Goal: Check status: Check status

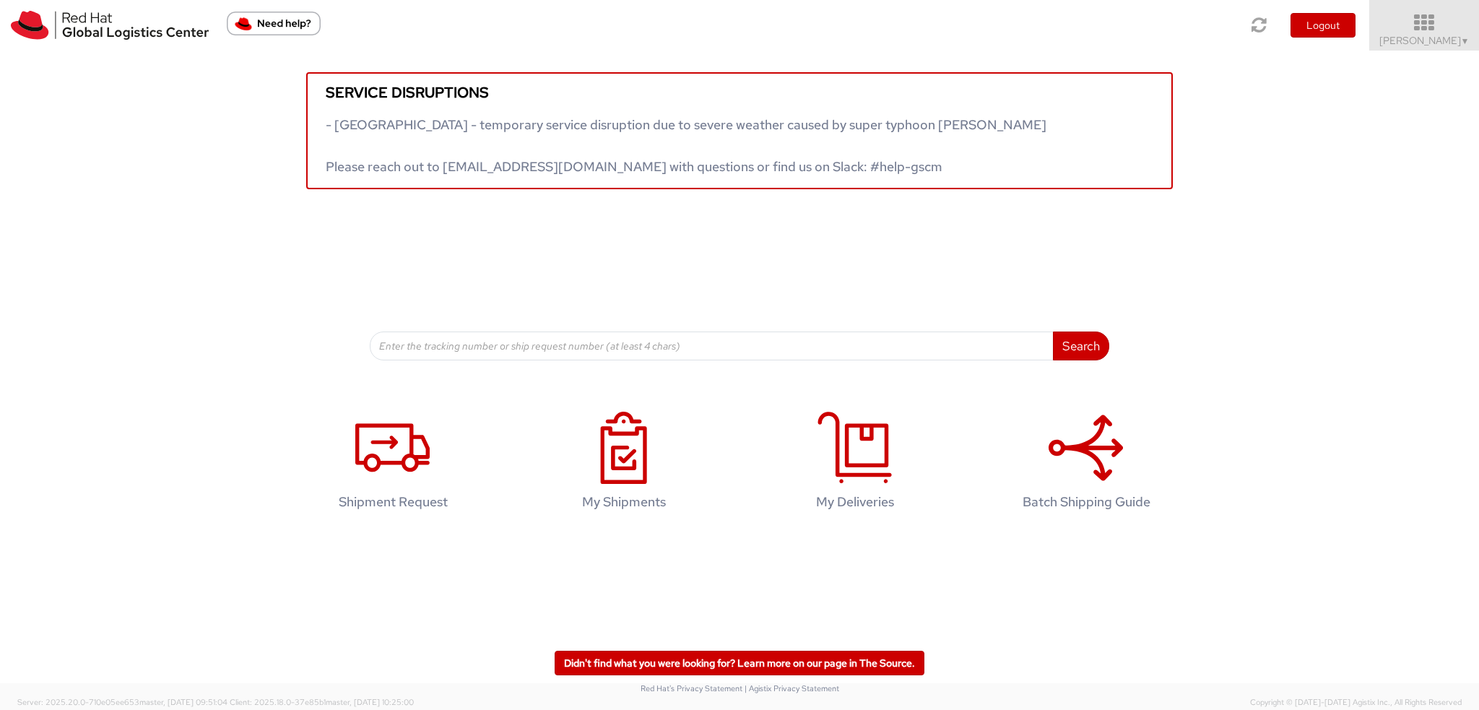
click at [1451, 24] on icon at bounding box center [1424, 23] width 126 height 20
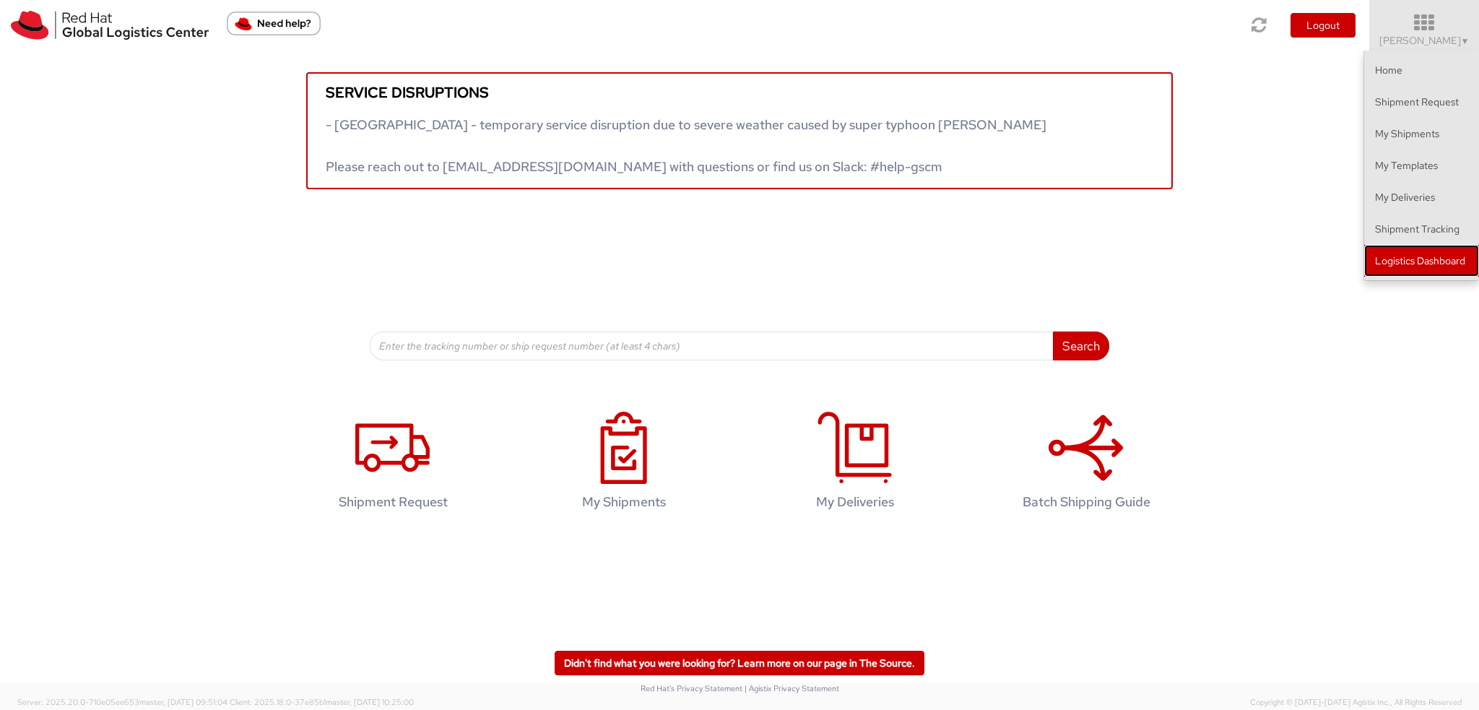
click at [1421, 259] on link "Logistics Dashboard" at bounding box center [1421, 261] width 115 height 32
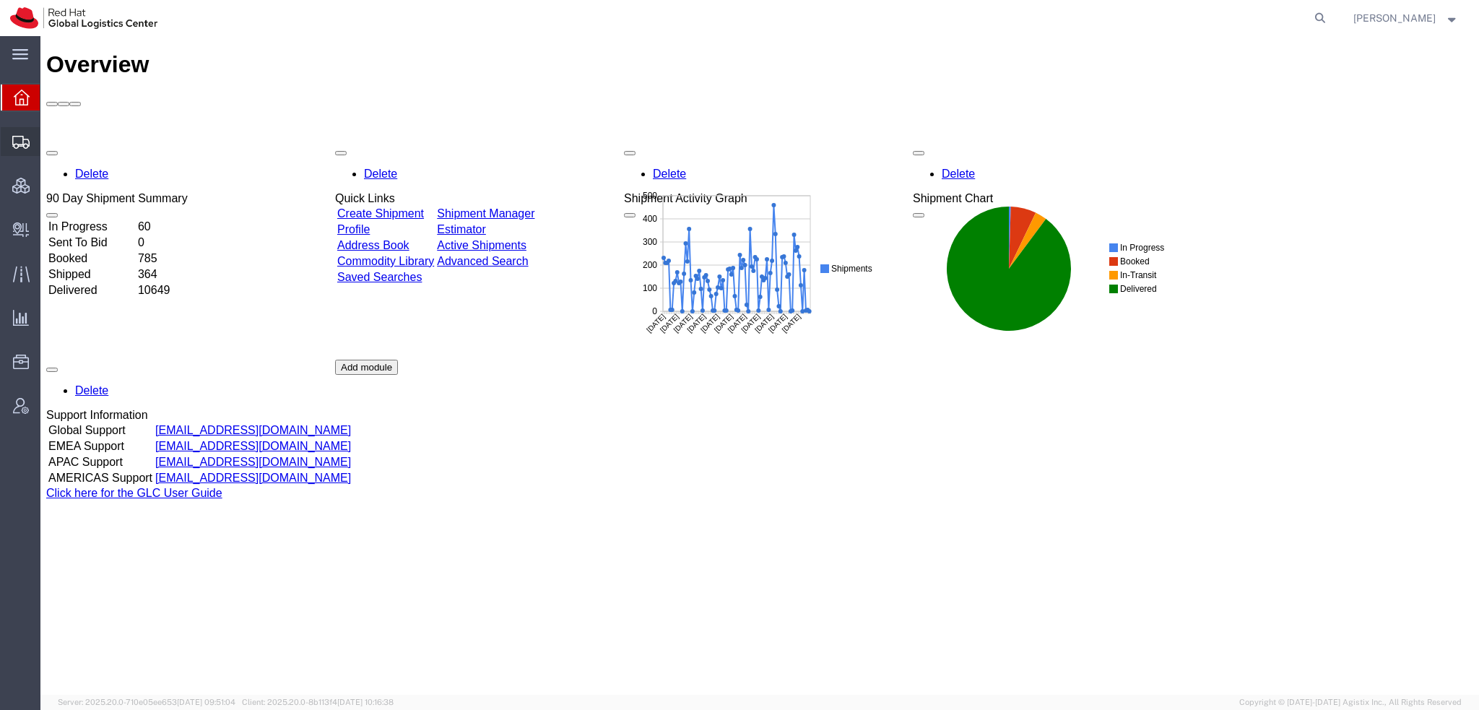
click at [0, 0] on span "Shipment Manager" at bounding box center [0, 0] width 0 height 0
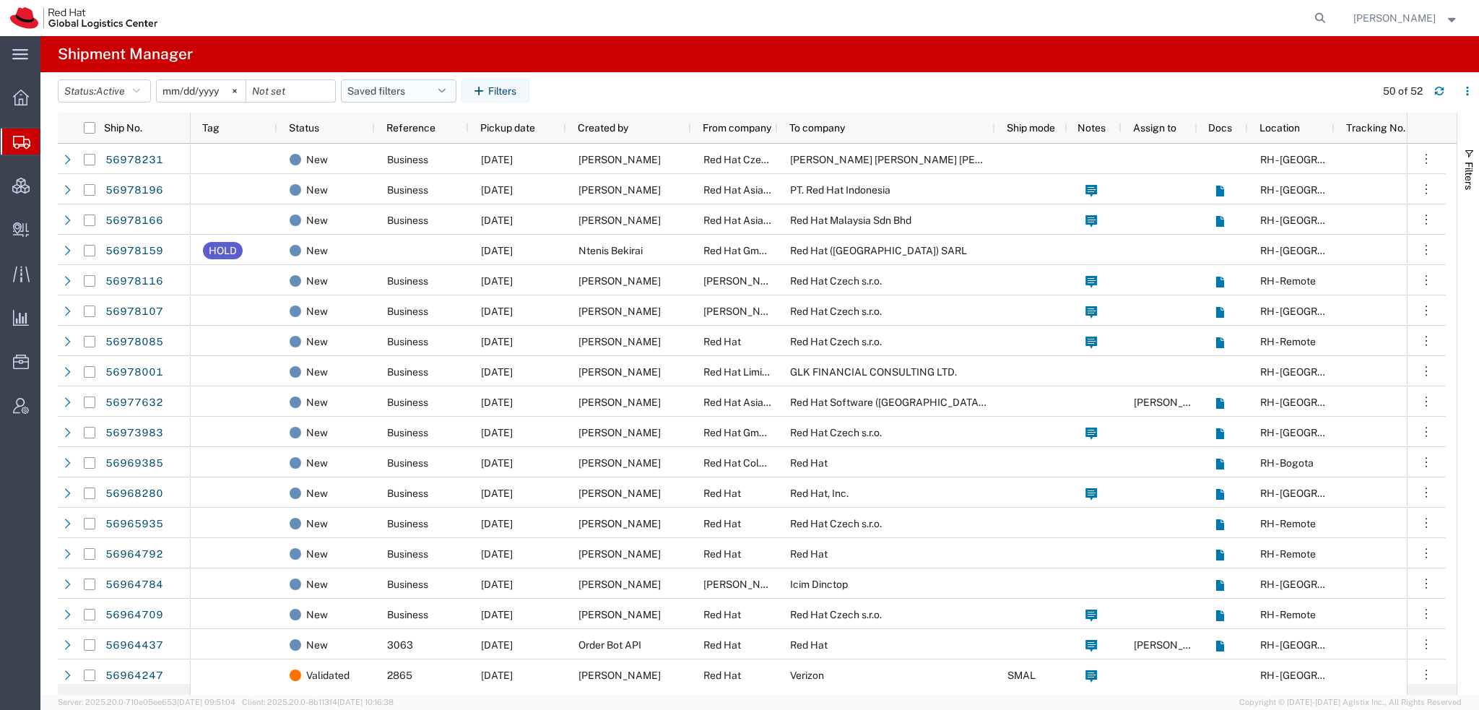
click at [446, 95] on icon "button" at bounding box center [441, 91] width 7 height 10
click at [390, 151] on span "Americas" at bounding box center [437, 154] width 189 height 27
type input "[DATE]"
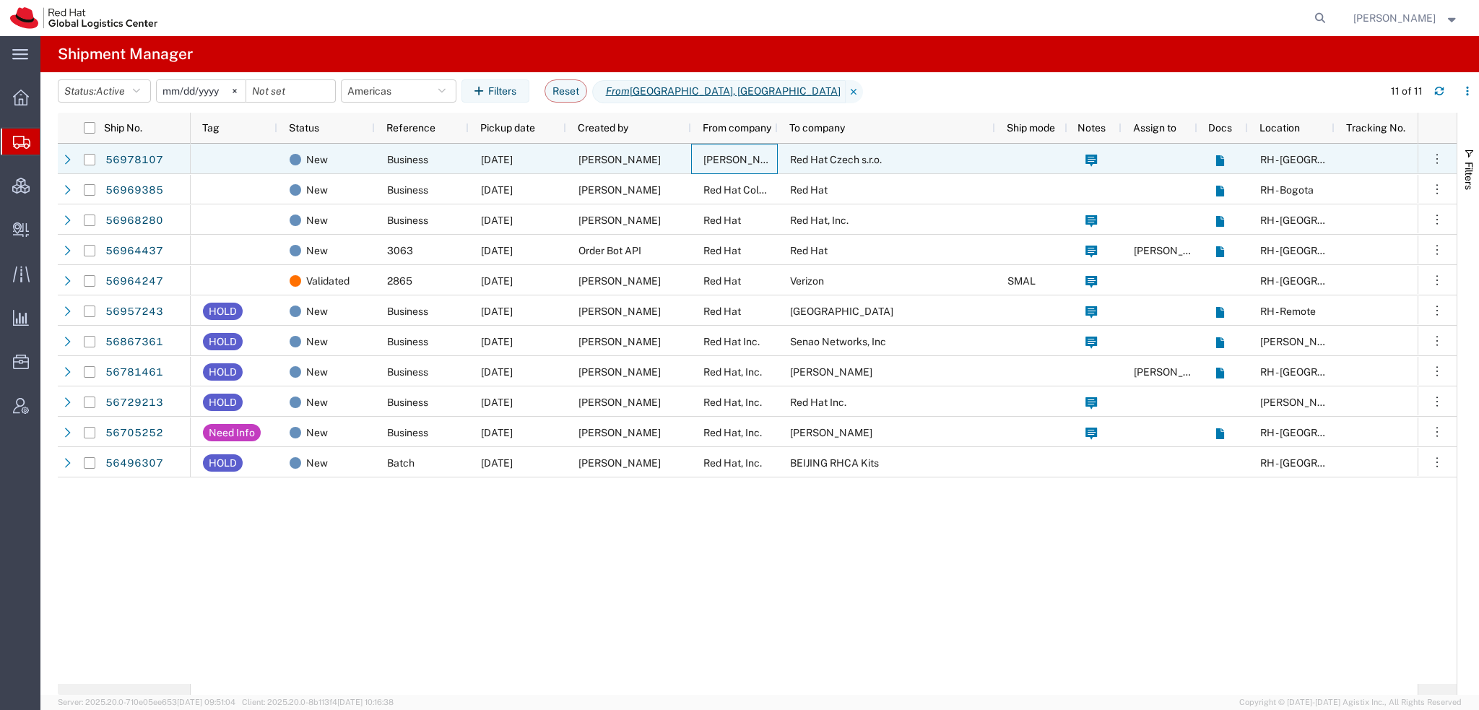
click at [719, 160] on span "[PERSON_NAME]" at bounding box center [744, 160] width 82 height 12
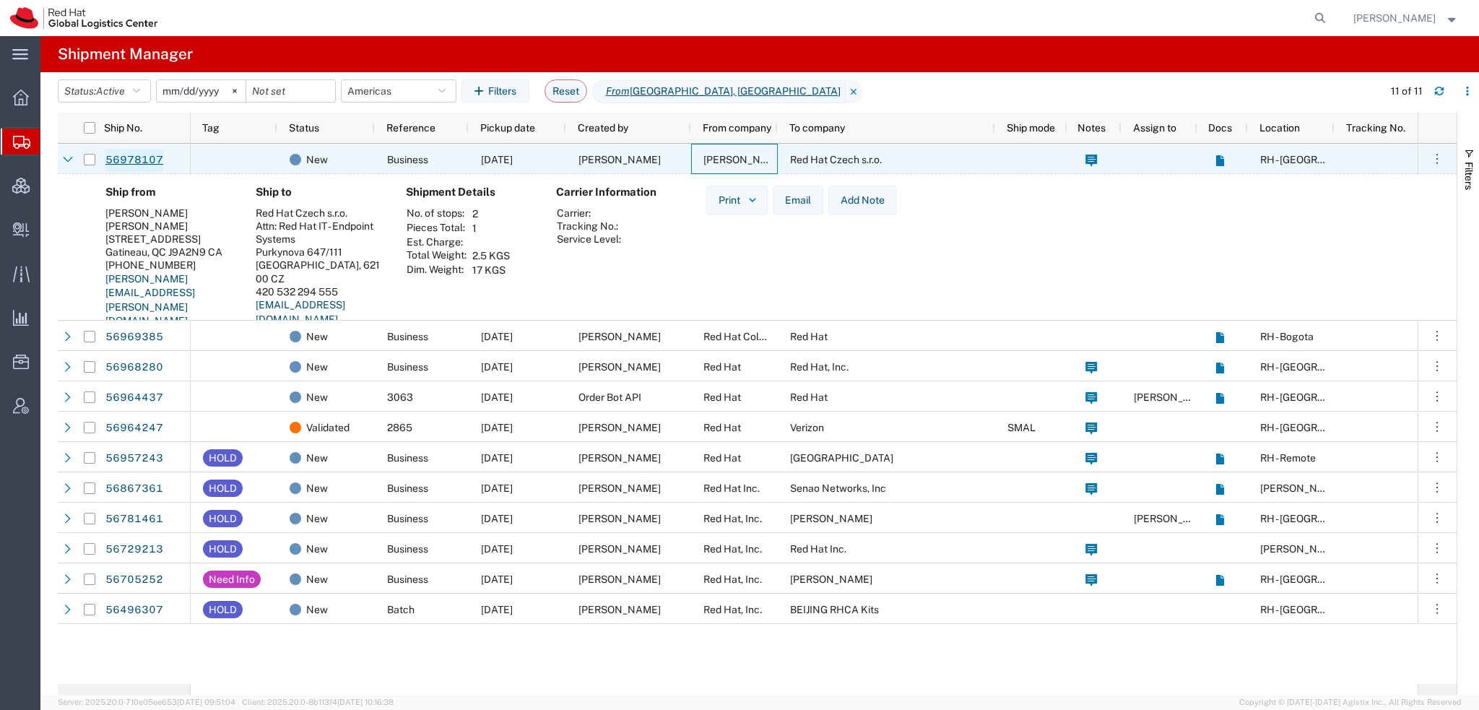
click at [144, 160] on link "56978107" at bounding box center [134, 160] width 59 height 23
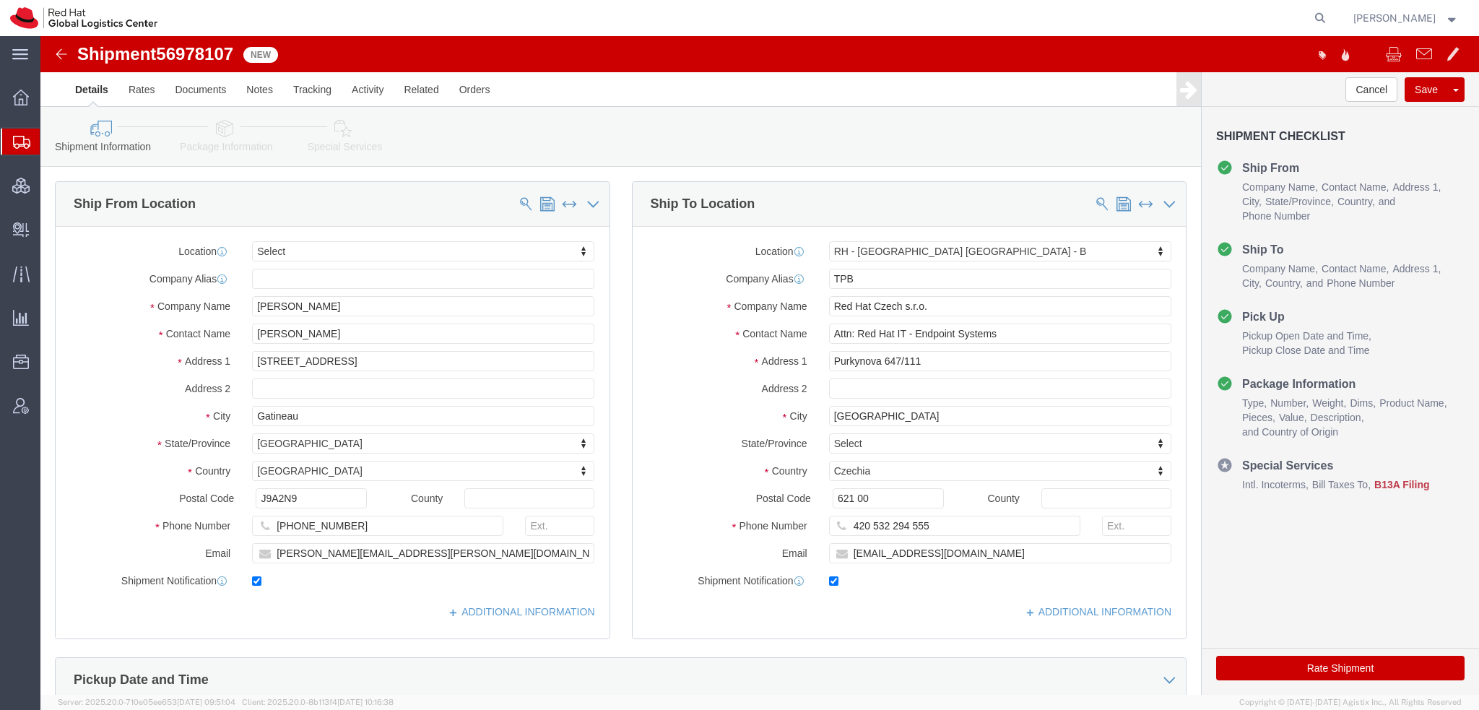
select select
select select "38036"
click icon
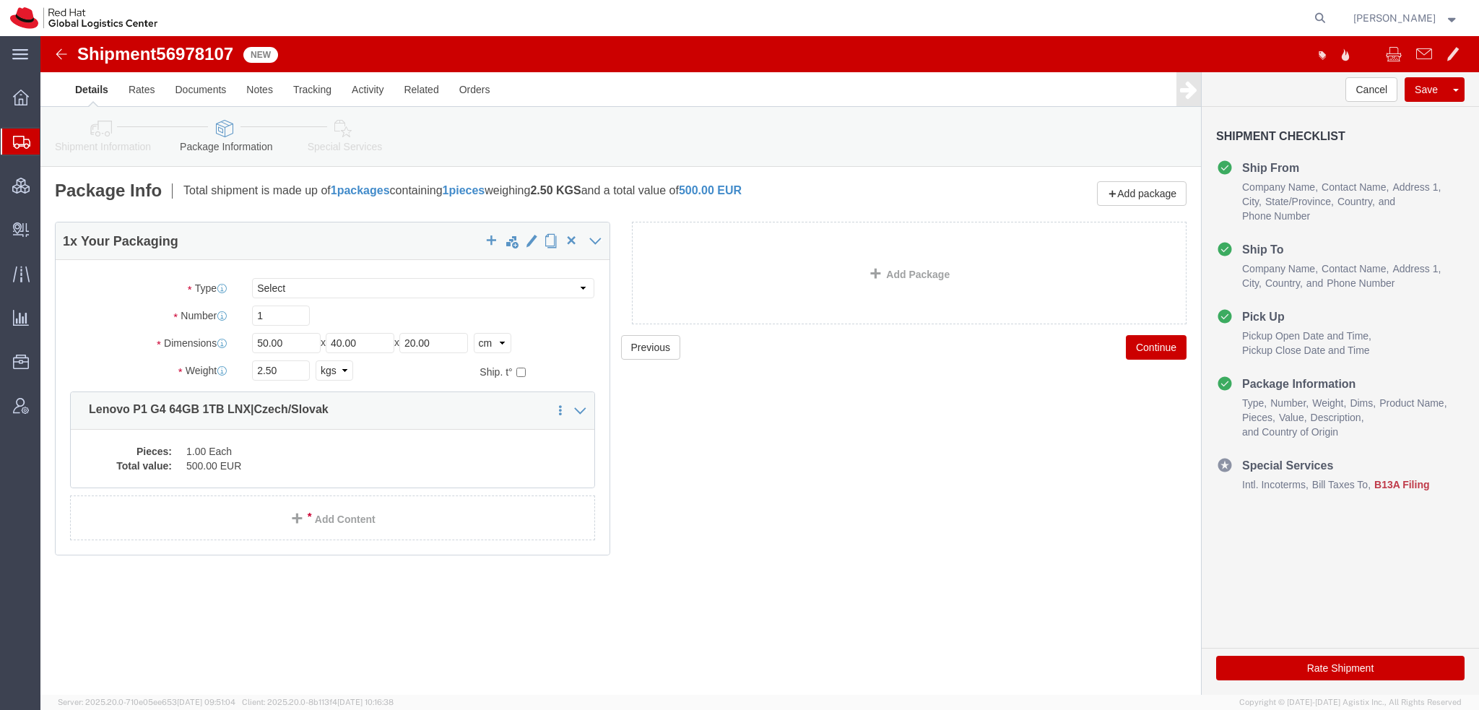
click icon
